Goal: Task Accomplishment & Management: Manage account settings

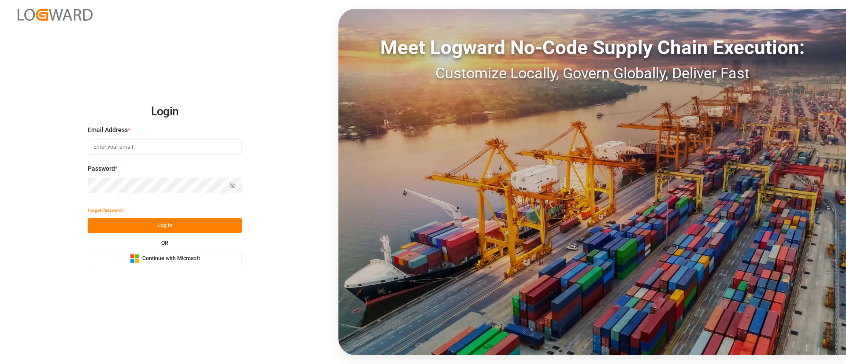
click at [197, 252] on button "Microsoft Logo Continue with Microsoft" at bounding box center [165, 258] width 154 height 15
